Goal: Task Accomplishment & Management: Manage account settings

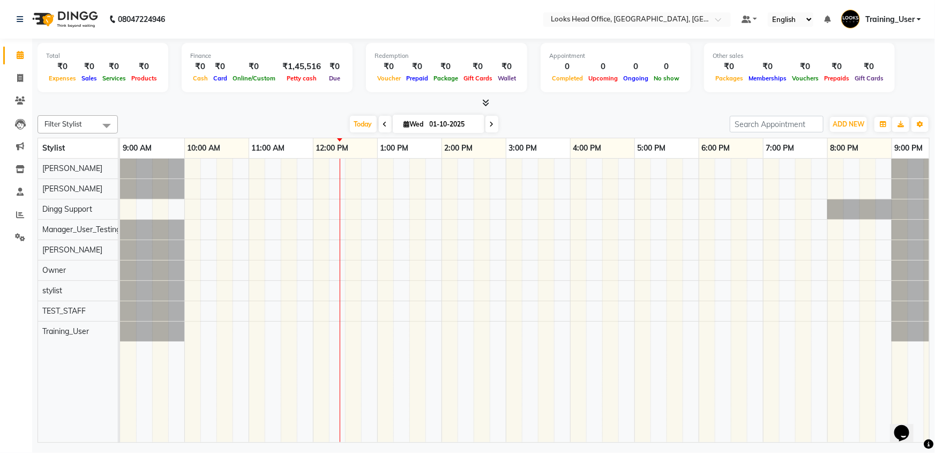
click at [907, 18] on span "Training_User" at bounding box center [889, 19] width 49 height 11
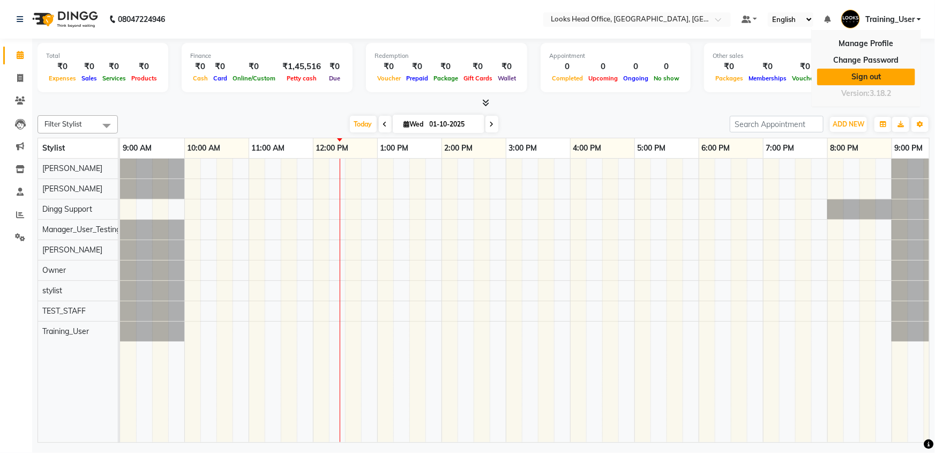
click at [874, 80] on link "Sign out" at bounding box center [866, 77] width 98 height 17
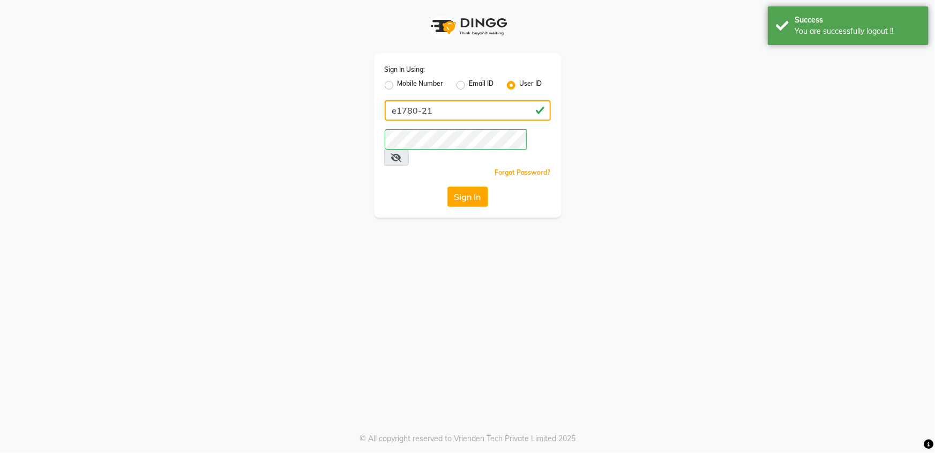
click at [440, 107] on input "e1780-21" at bounding box center [468, 110] width 166 height 20
click at [402, 153] on icon at bounding box center [396, 157] width 11 height 9
click at [479, 122] on div "Sign In Using: Mobile Number Email ID User ID e1780-21 Remember me Forgot Passw…" at bounding box center [468, 135] width 188 height 164
click at [481, 113] on input "e1780-21" at bounding box center [468, 110] width 166 height 20
type input "e3619-01"
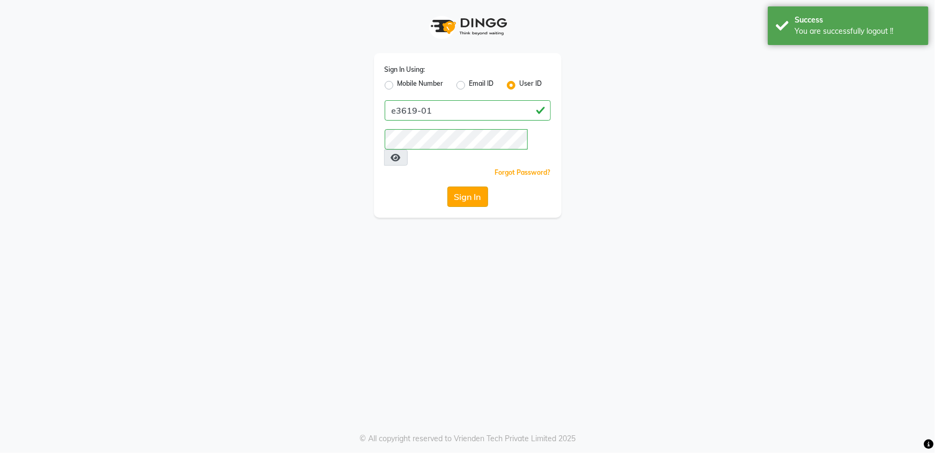
click at [477, 186] on button "Sign In" at bounding box center [467, 196] width 41 height 20
